Goal: Information Seeking & Learning: Learn about a topic

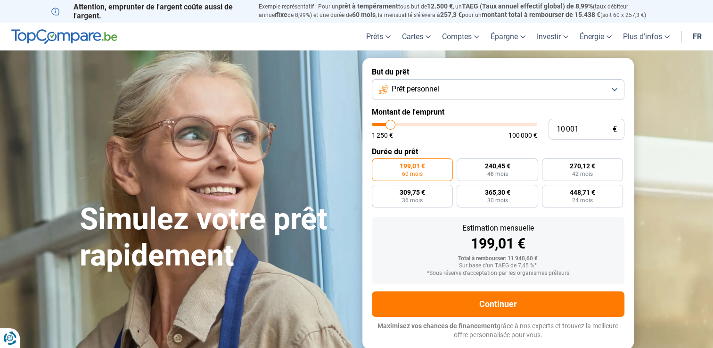
type input "8 750"
type input "8750"
type input "7 250"
type input "7250"
type input "5 250"
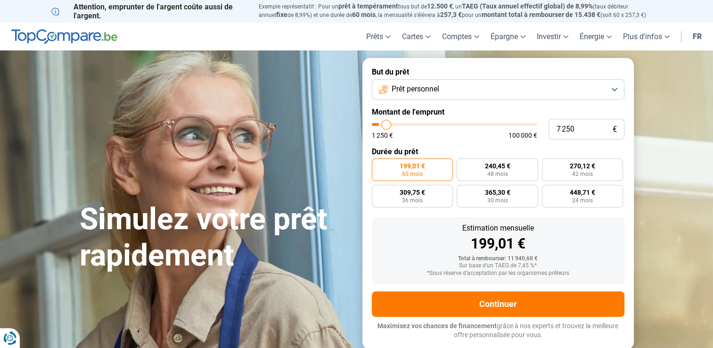
type input "5250"
type input "2 500"
type input "2500"
type input "1 250"
drag, startPoint x: 389, startPoint y: 125, endPoint x: 355, endPoint y: 125, distance: 34.4
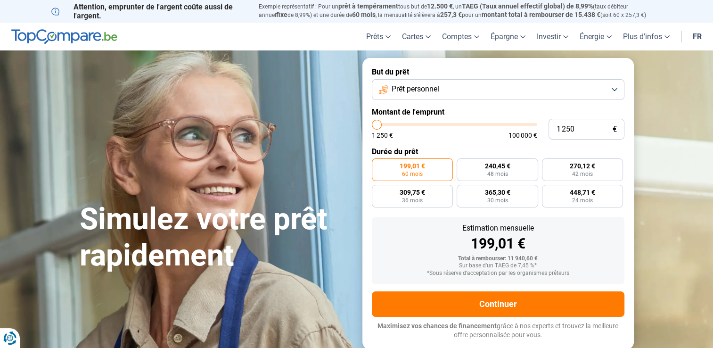
type input "1250"
click at [372, 125] on input "range" at bounding box center [454, 124] width 165 height 3
radio input "true"
